Goal: Navigation & Orientation: Understand site structure

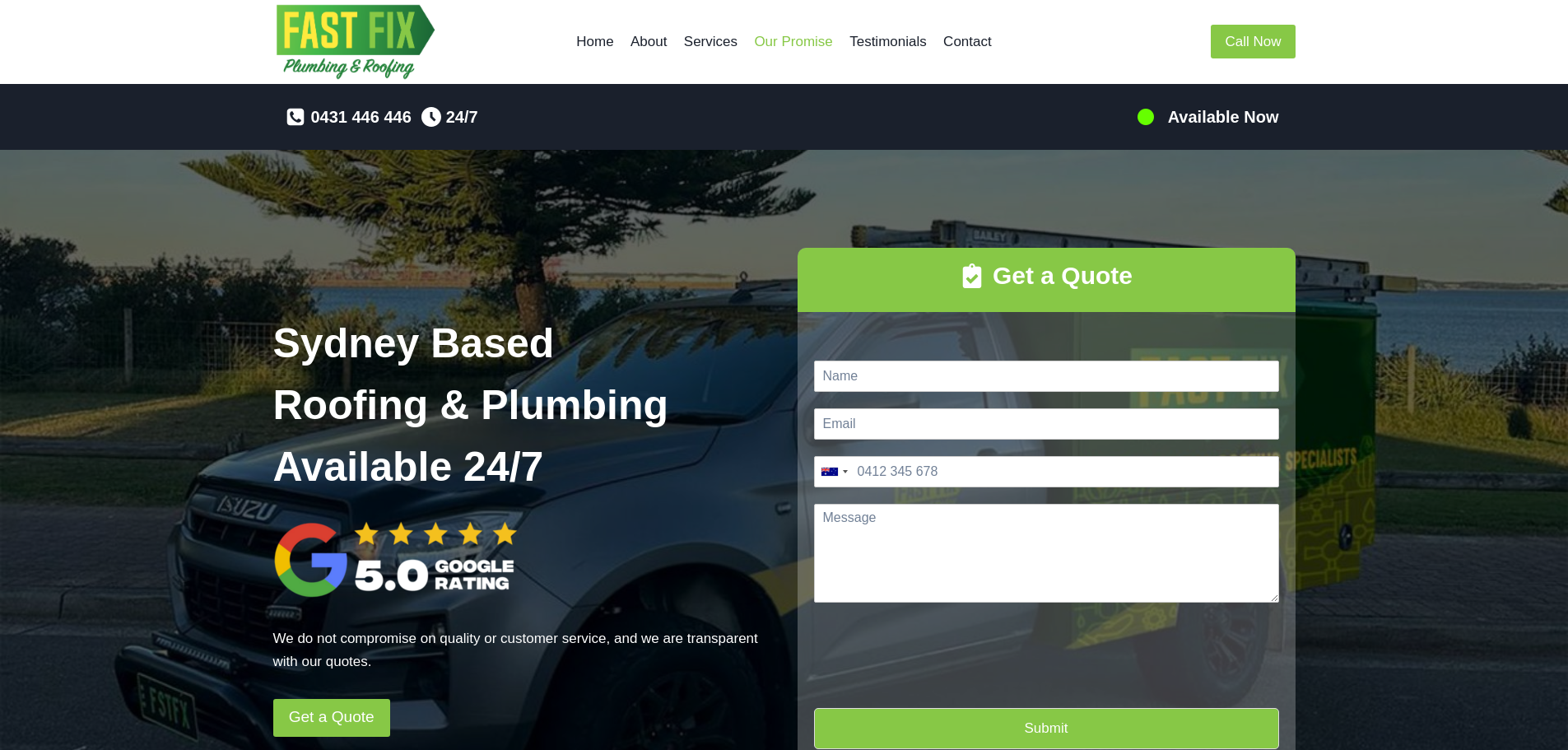
click at [795, 43] on link "Our Promise" at bounding box center [793, 41] width 95 height 39
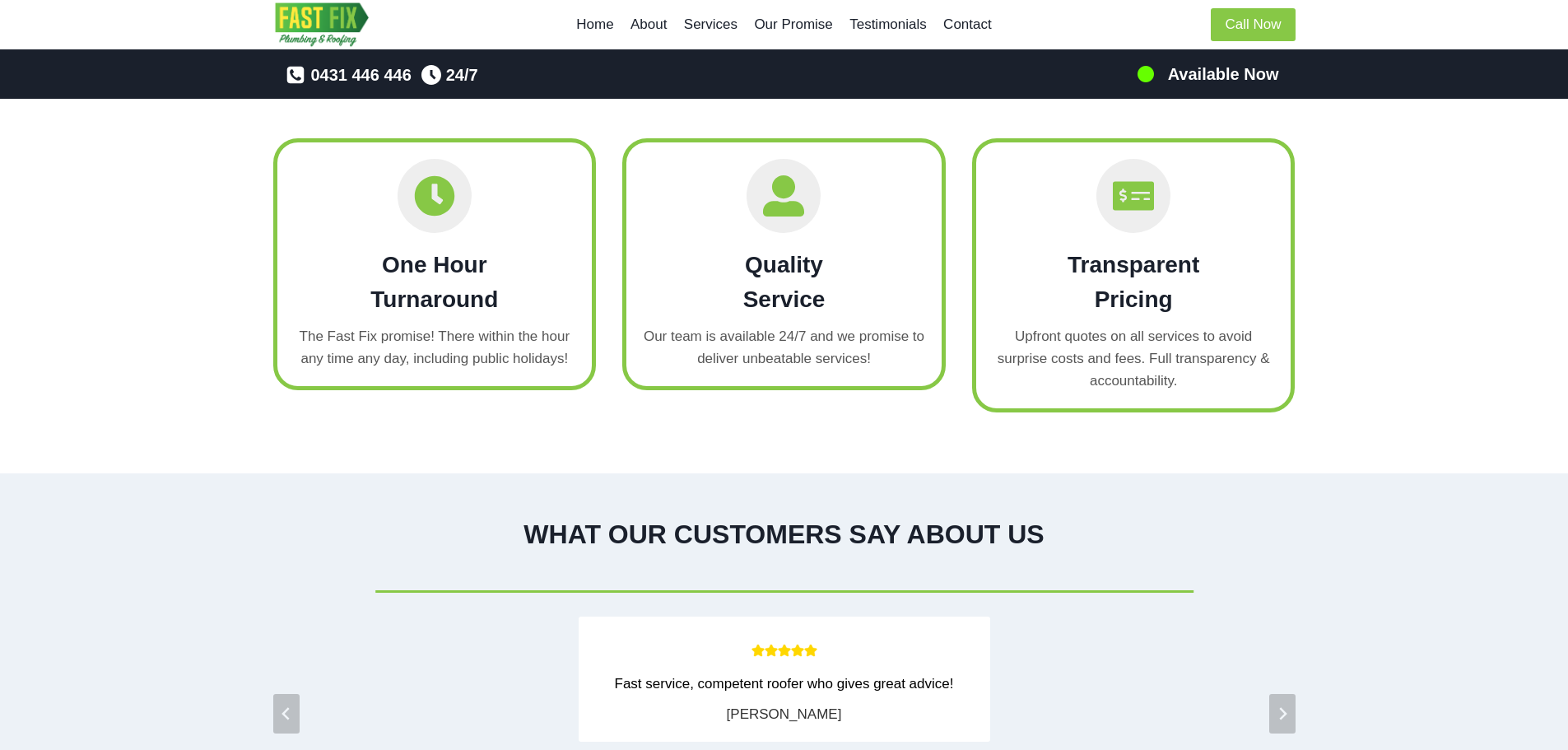
scroll to position [2262, 0]
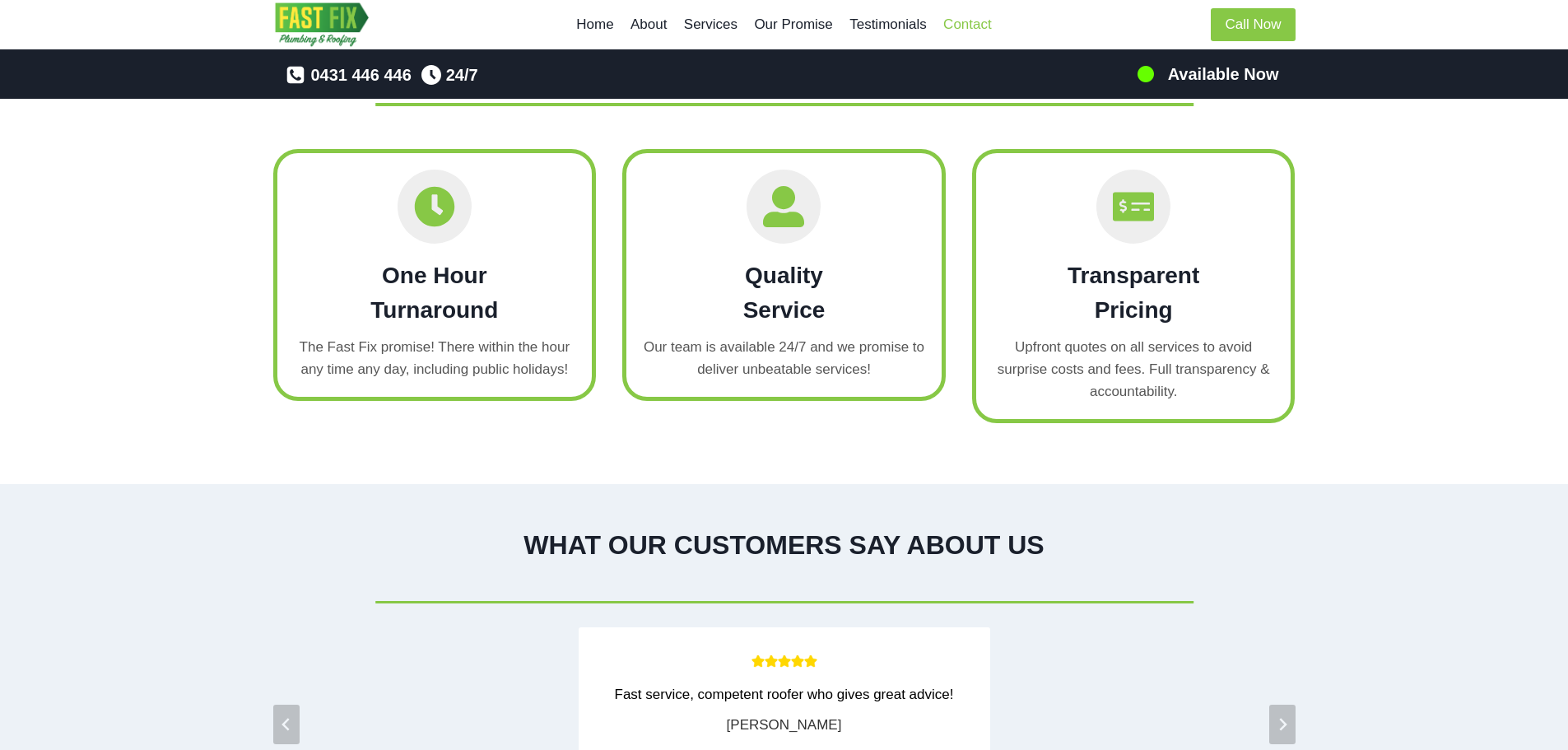
click at [963, 29] on link "Contact" at bounding box center [968, 24] width 65 height 39
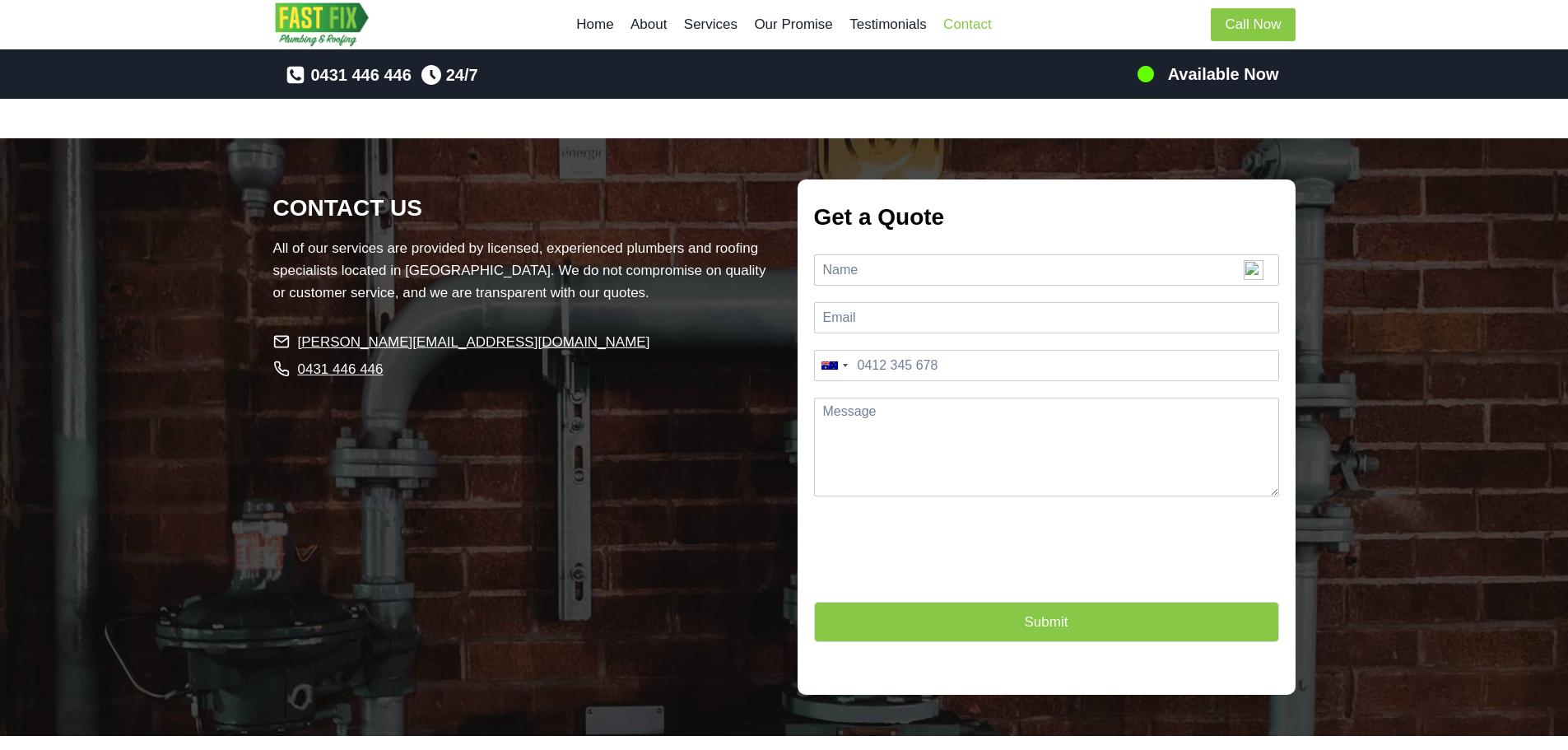
scroll to position [3908, 0]
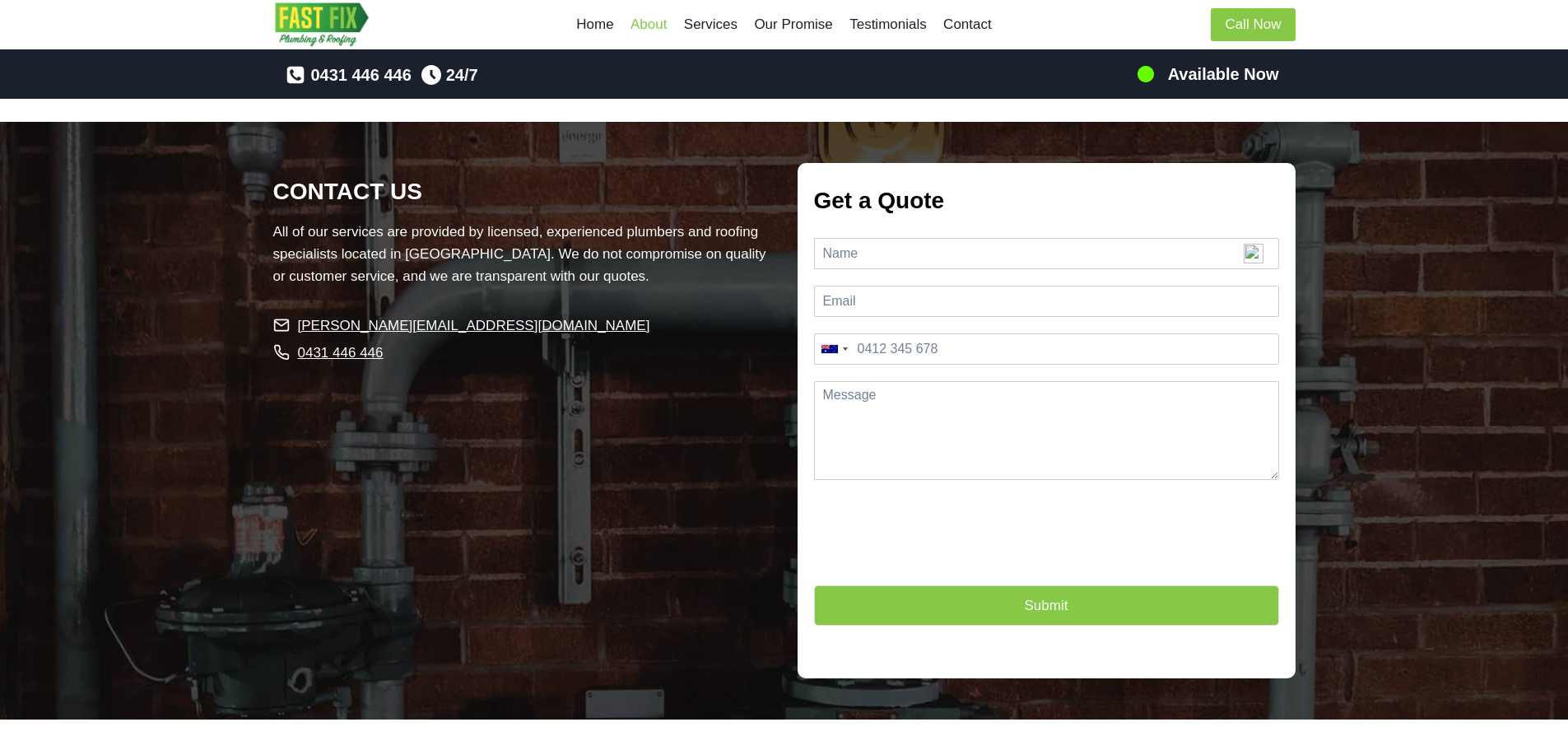
click at [652, 23] on link "About" at bounding box center [649, 24] width 54 height 39
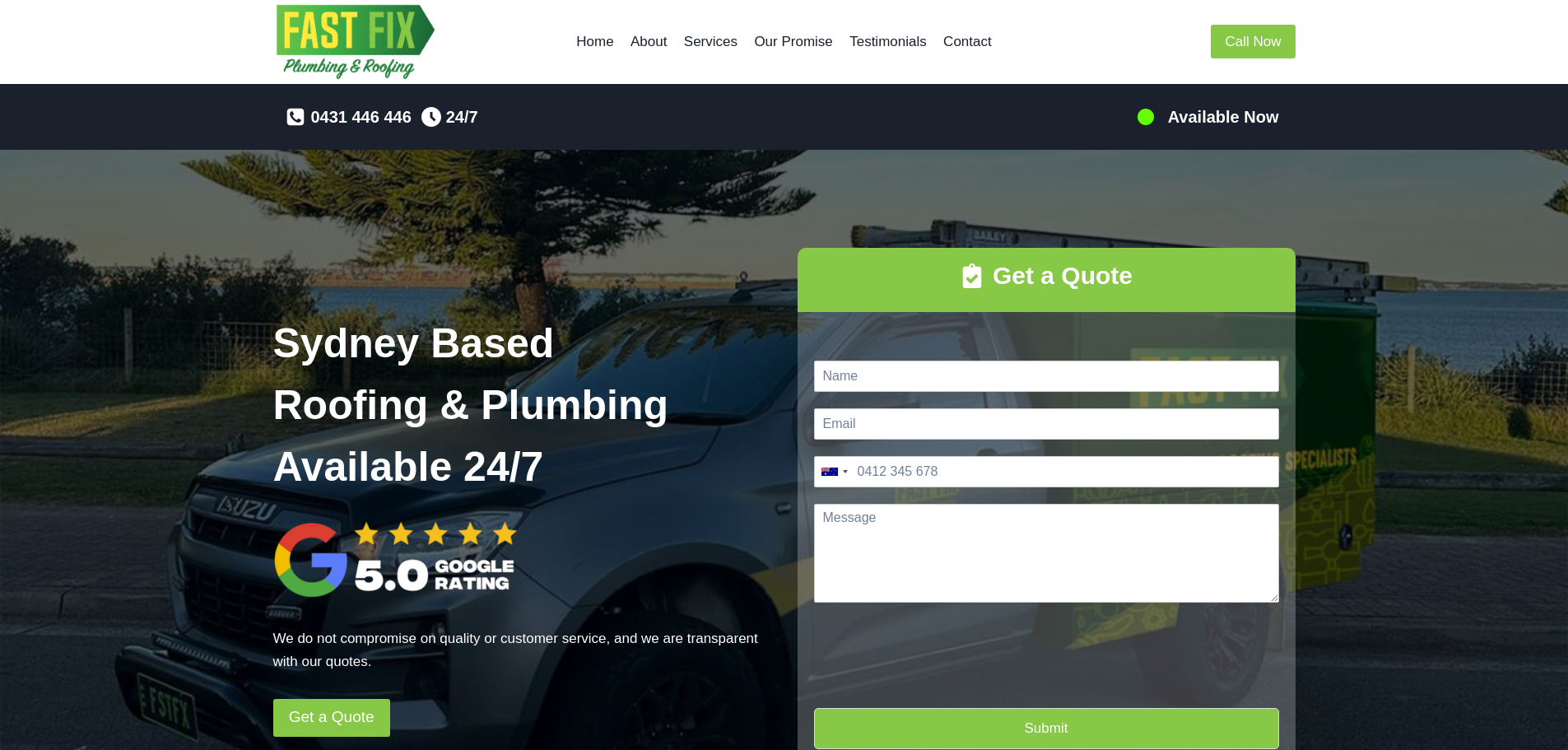
click at [603, 42] on link "Home" at bounding box center [595, 41] width 55 height 39
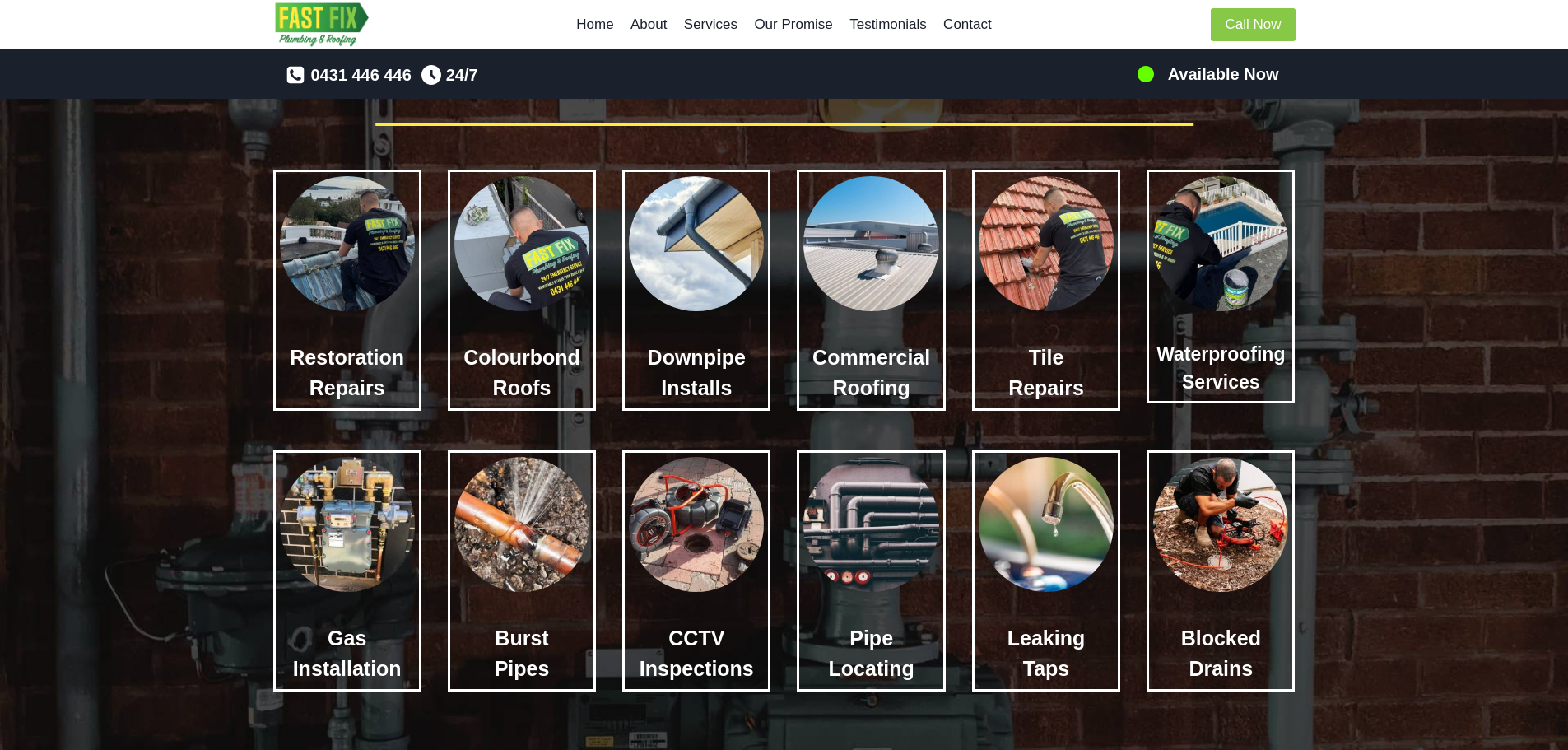
scroll to position [1564, 0]
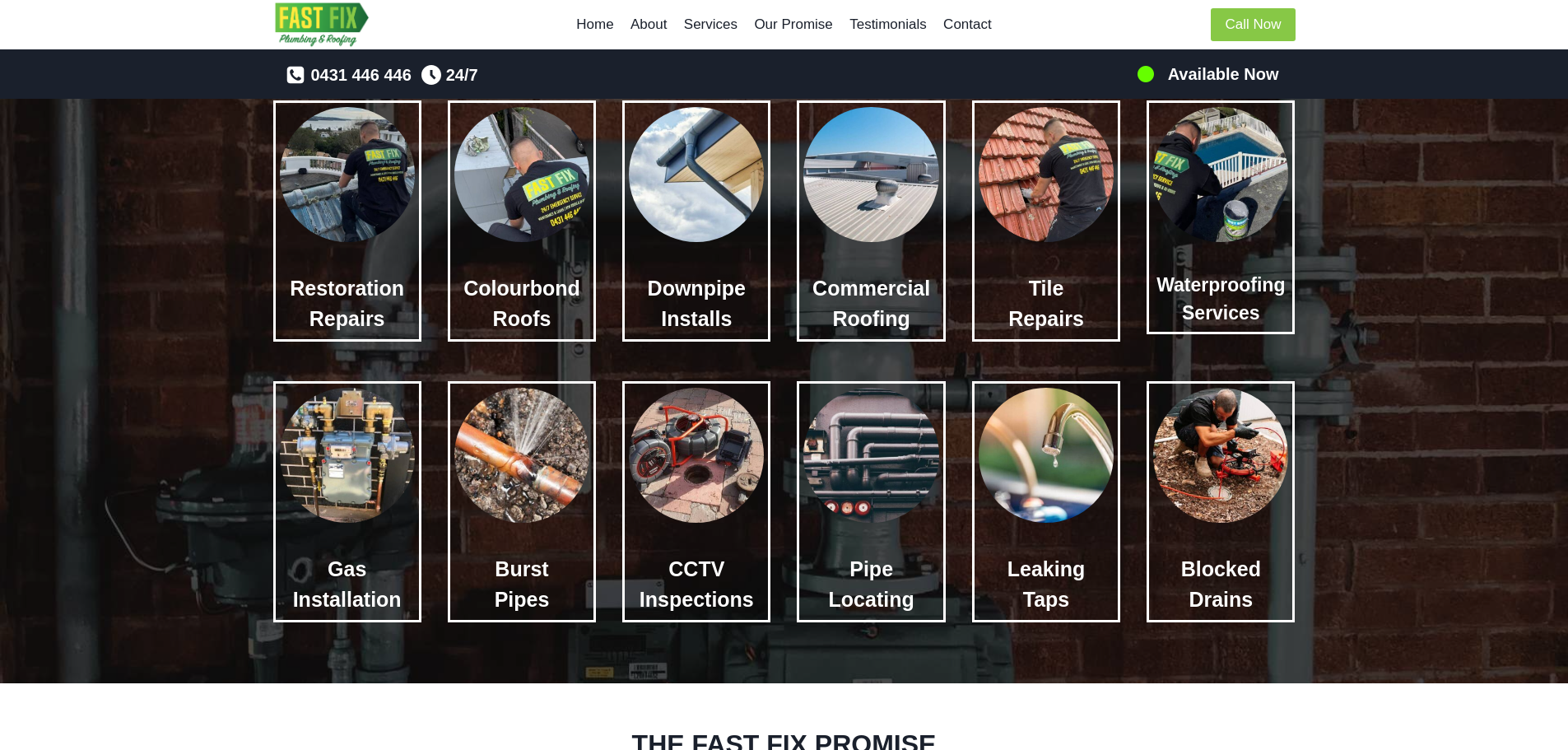
click at [358, 193] on img at bounding box center [347, 174] width 135 height 135
click at [360, 307] on h4 "Restoration Repairs" at bounding box center [347, 304] width 135 height 62
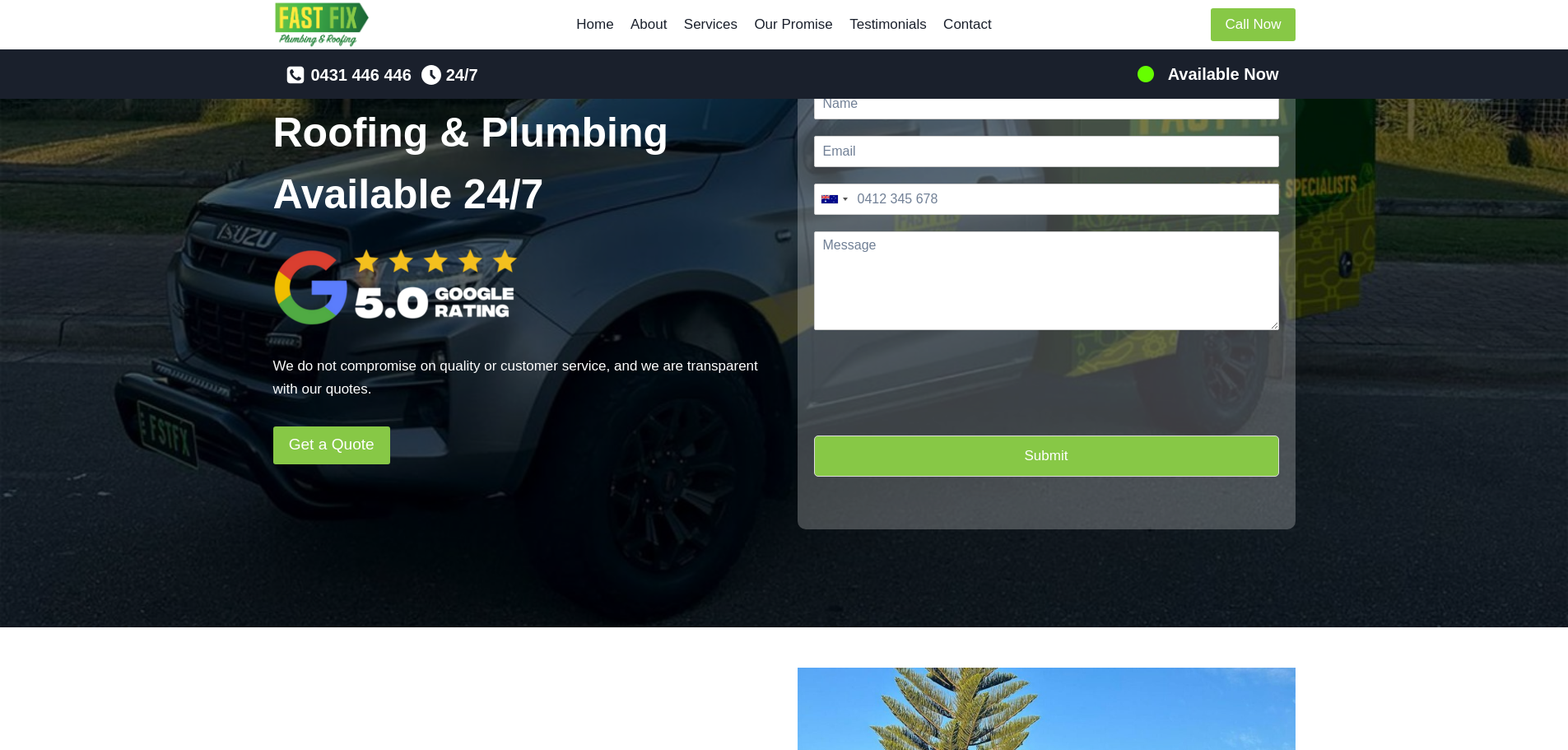
scroll to position [0, 0]
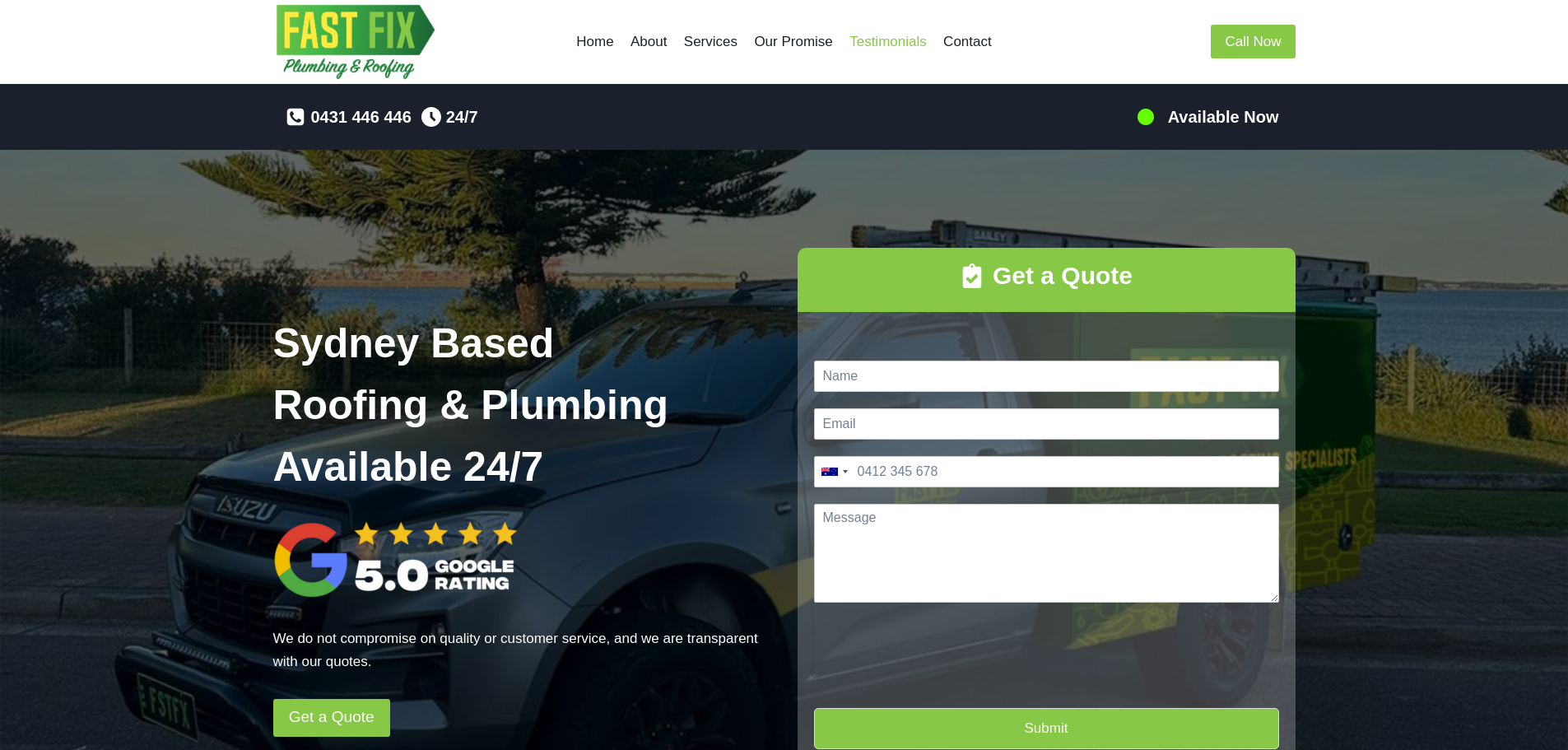
click at [872, 41] on link "Testimonials" at bounding box center [888, 41] width 94 height 39
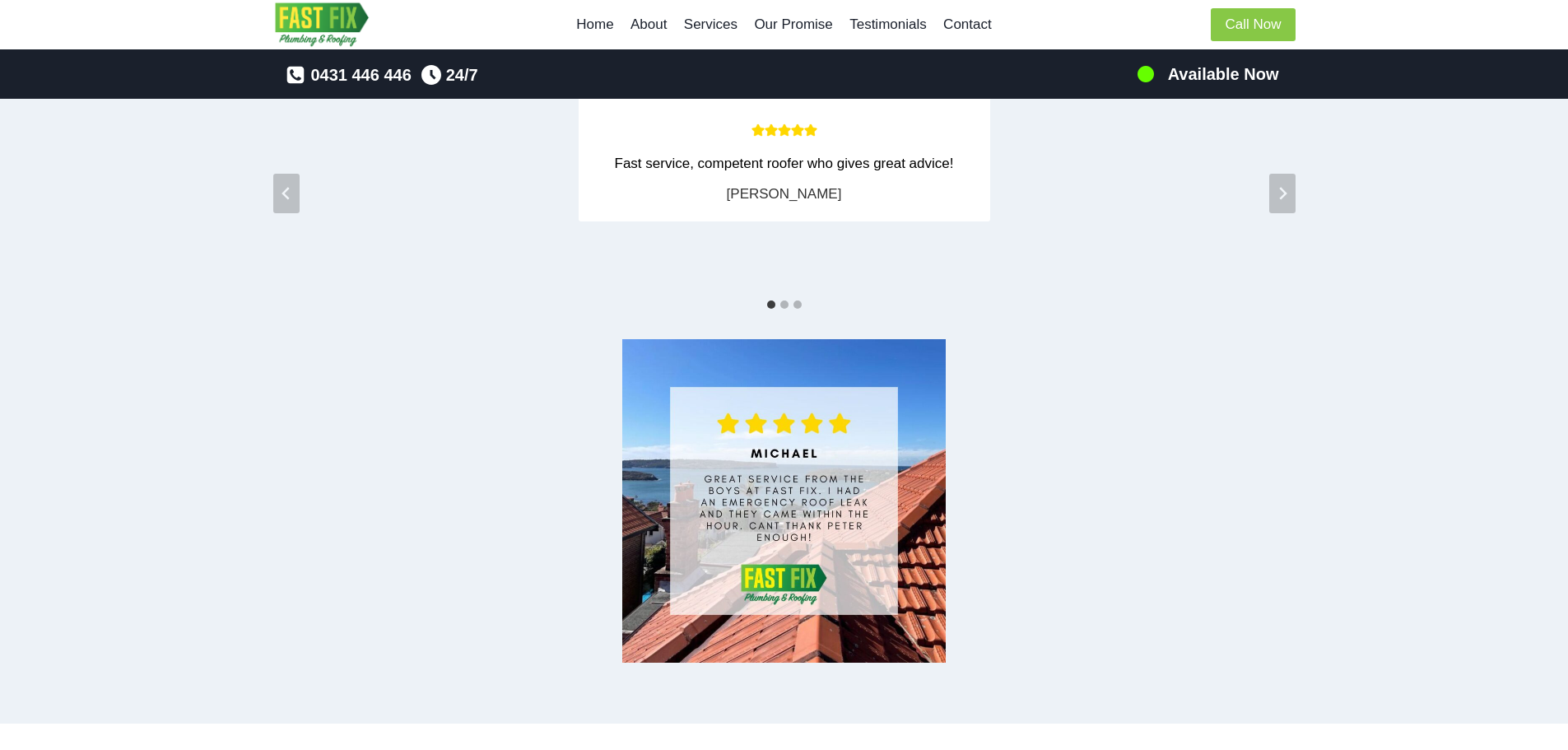
scroll to position [2596, 0]
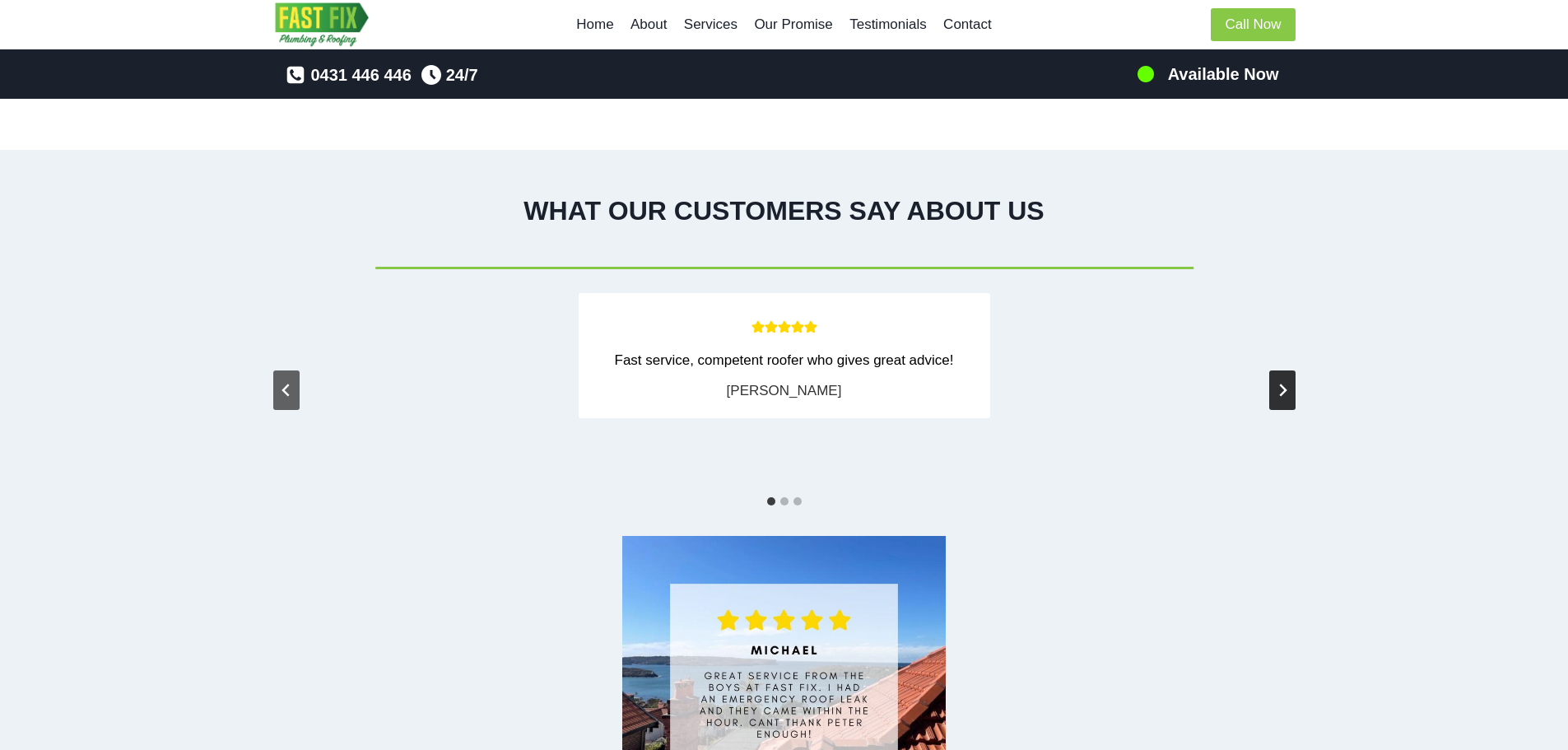
click at [1283, 386] on icon "Next slide" at bounding box center [1282, 390] width 13 height 13
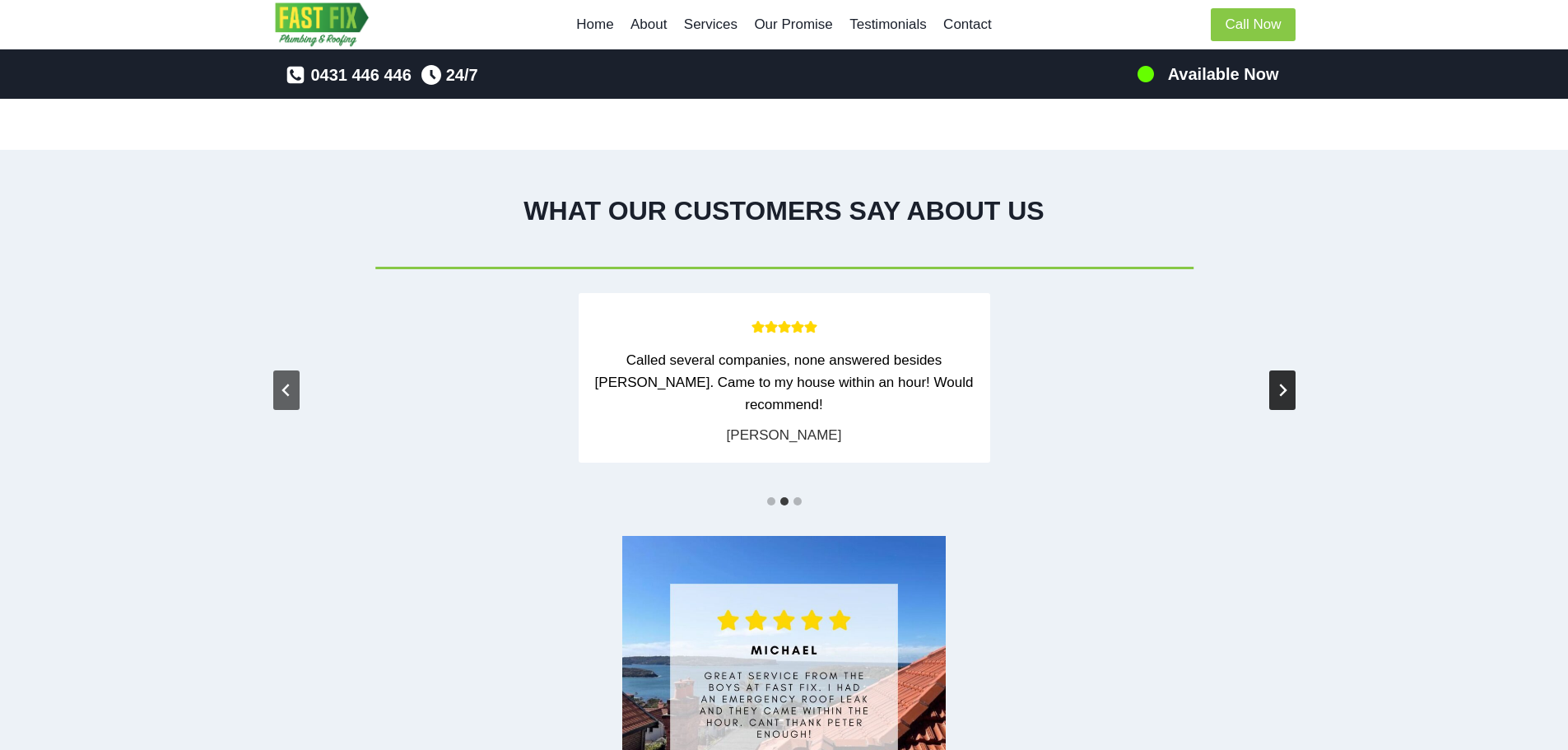
click at [1283, 384] on icon "Next slide" at bounding box center [1282, 390] width 13 height 13
click at [1283, 384] on icon "Go to first slide" at bounding box center [1282, 390] width 13 height 13
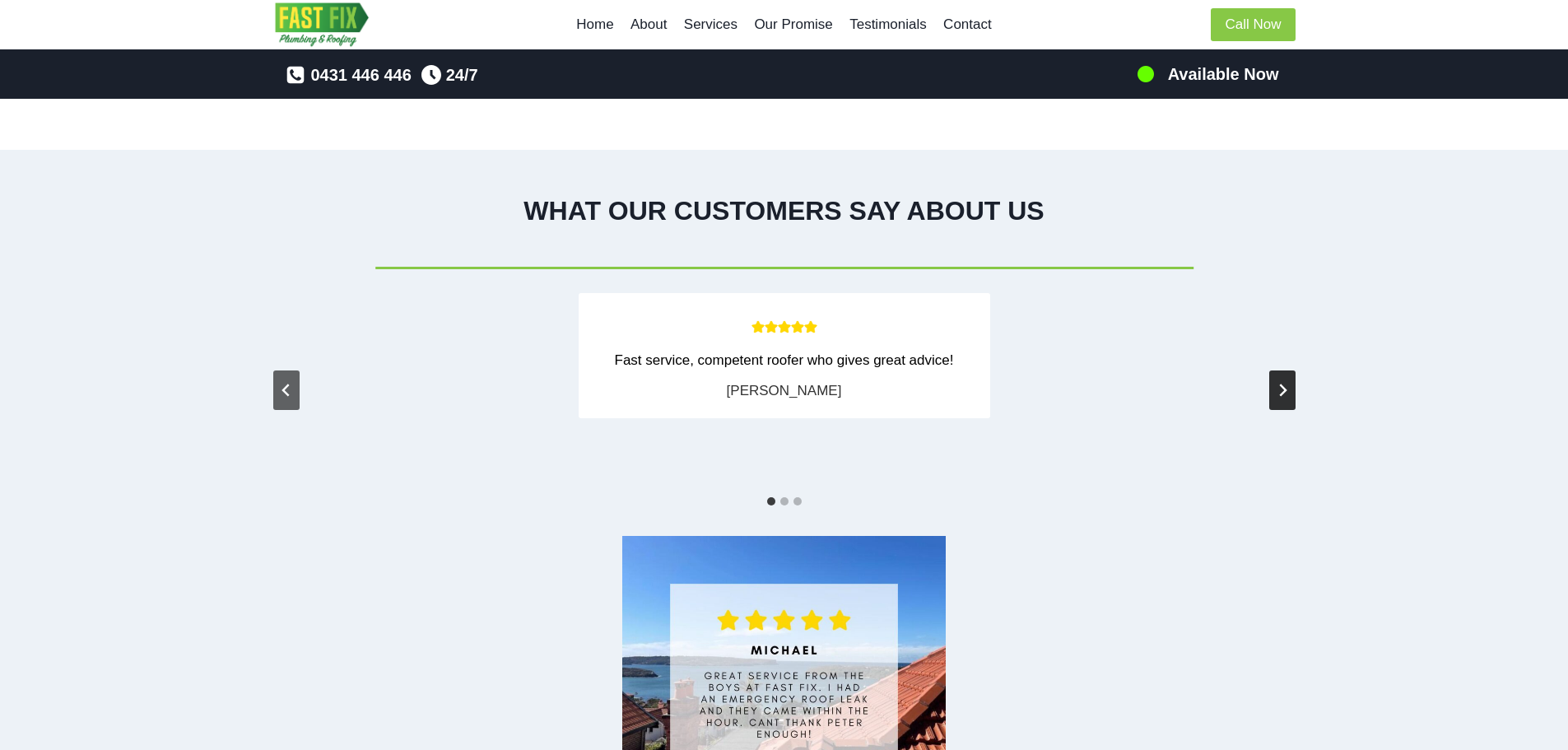
click at [1283, 384] on icon "Next slide" at bounding box center [1282, 390] width 13 height 13
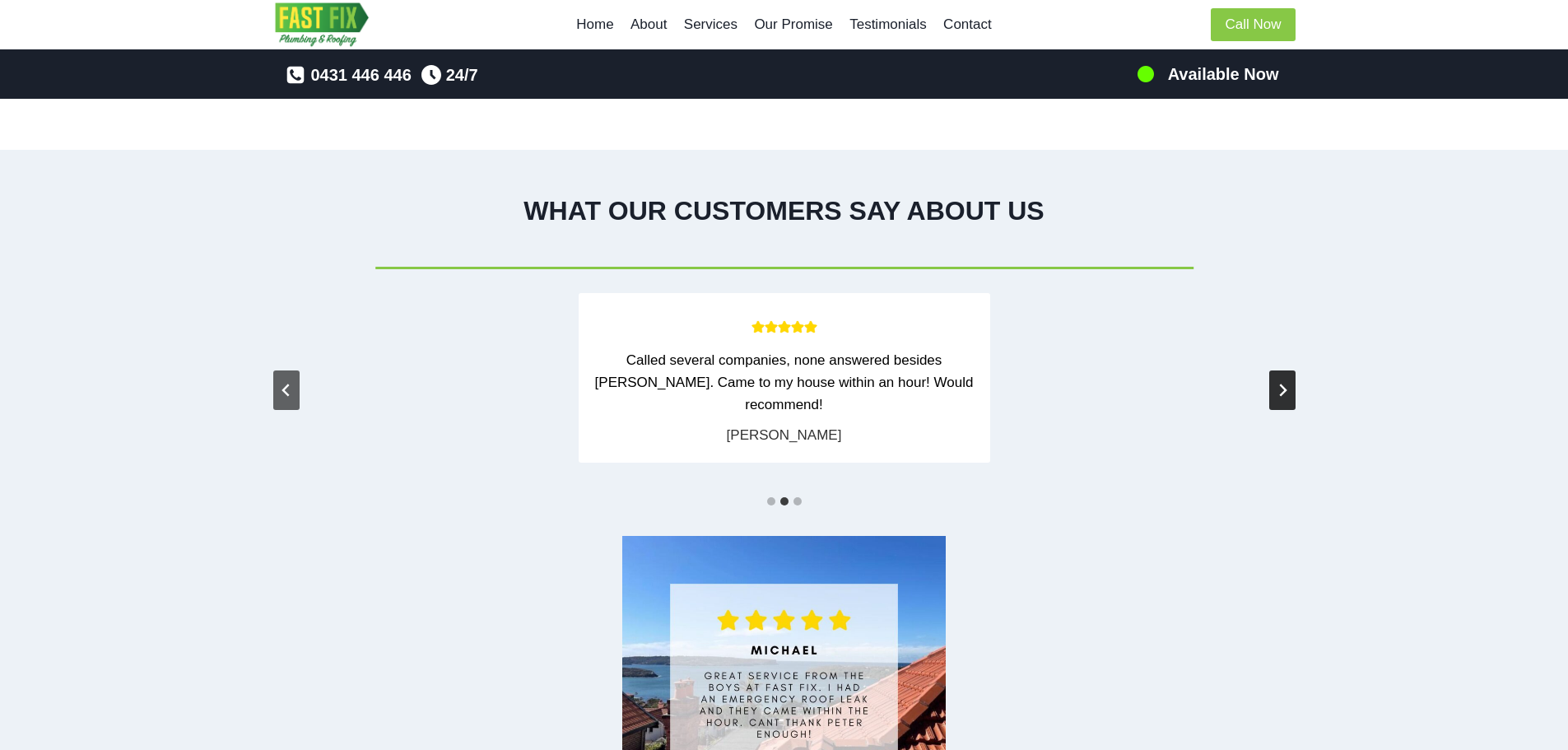
click at [1283, 384] on icon "Next slide" at bounding box center [1282, 390] width 13 height 13
